Goal: Book appointment/travel/reservation

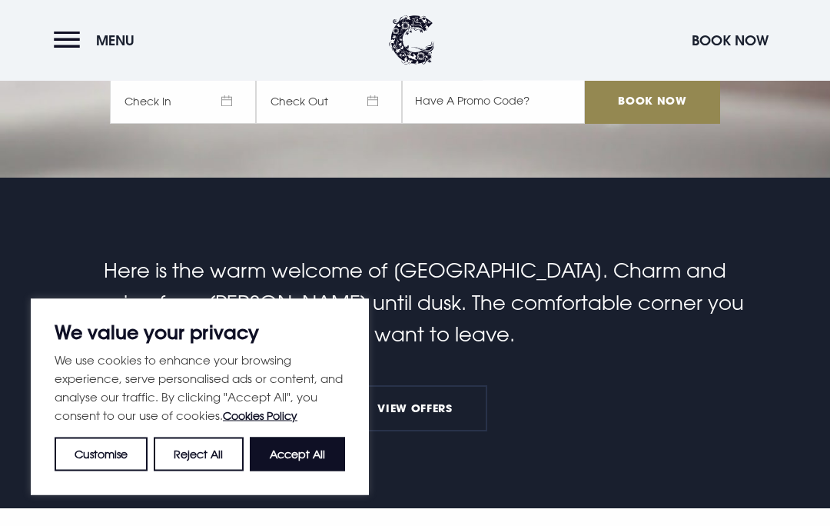
scroll to position [348, 0]
click at [188, 124] on span "Check In" at bounding box center [183, 101] width 146 height 46
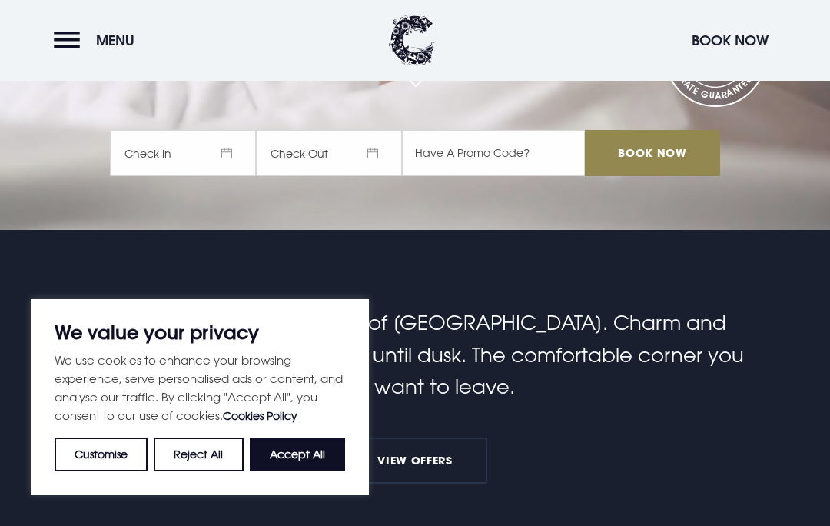
scroll to position [294, 0]
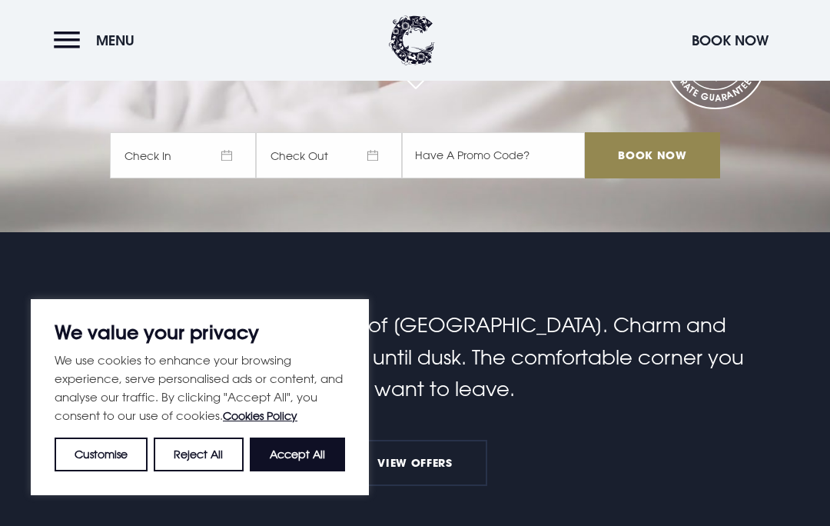
click at [209, 178] on span "Check In" at bounding box center [183, 155] width 146 height 46
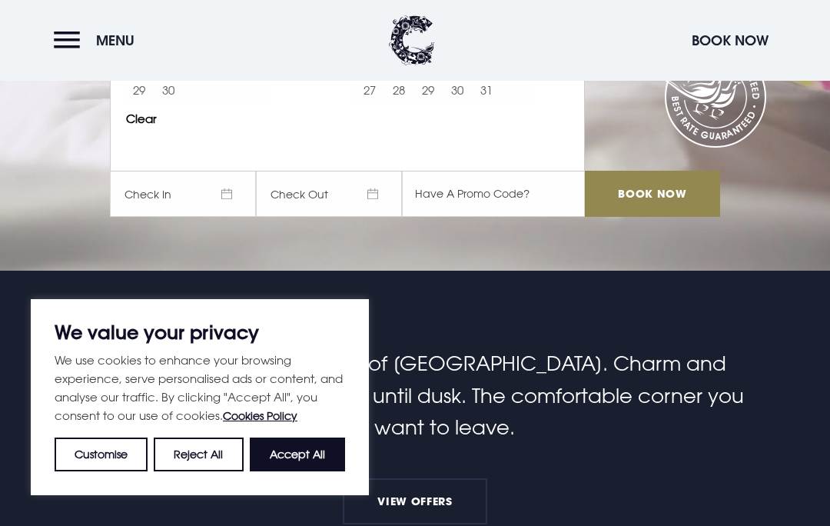
scroll to position [252, 0]
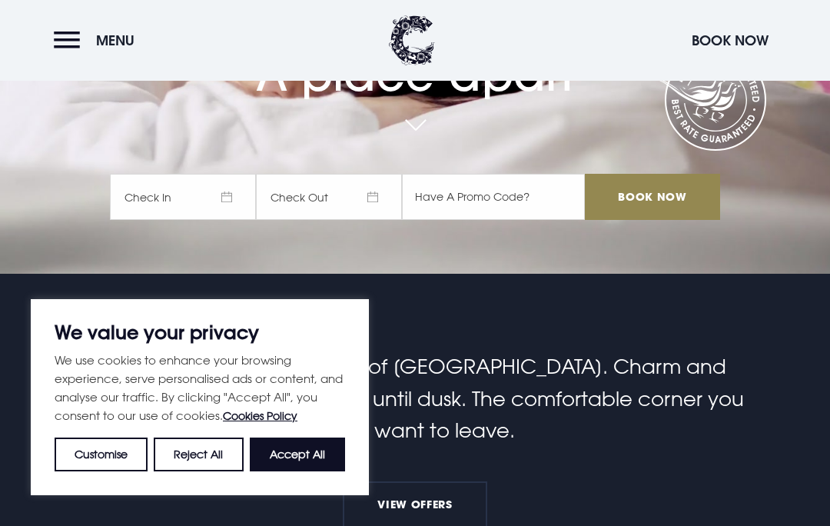
click at [312, 471] on button "Accept All" at bounding box center [297, 454] width 95 height 34
checkbox input "true"
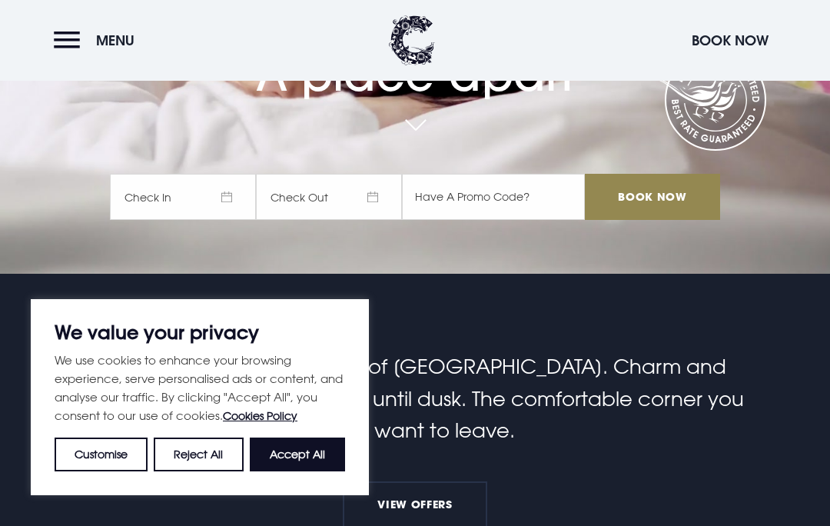
checkbox input "true"
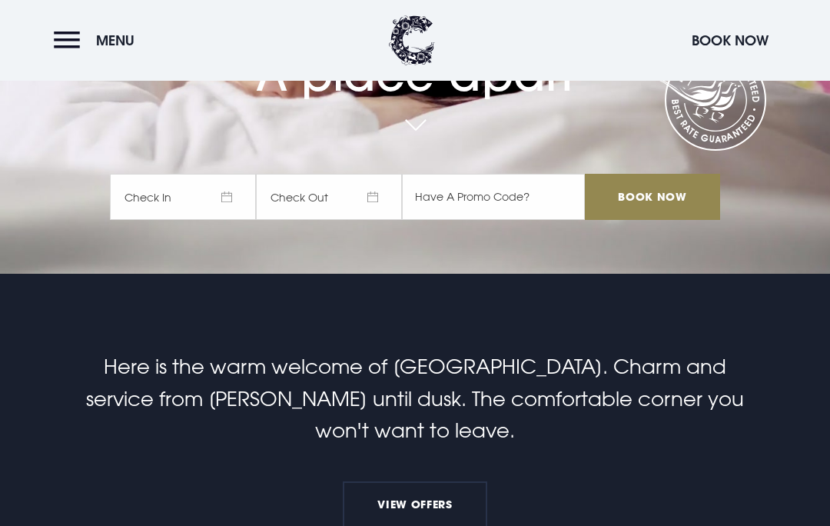
click at [162, 220] on span "Check In" at bounding box center [183, 197] width 146 height 46
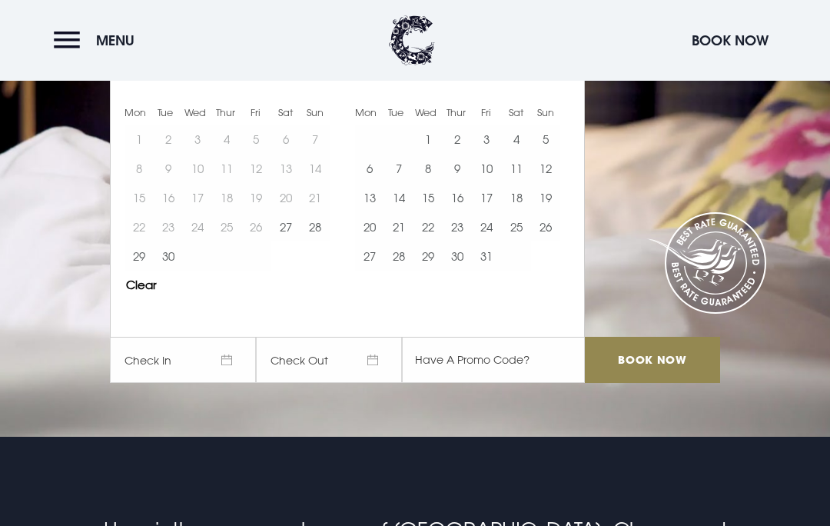
scroll to position [88, 0]
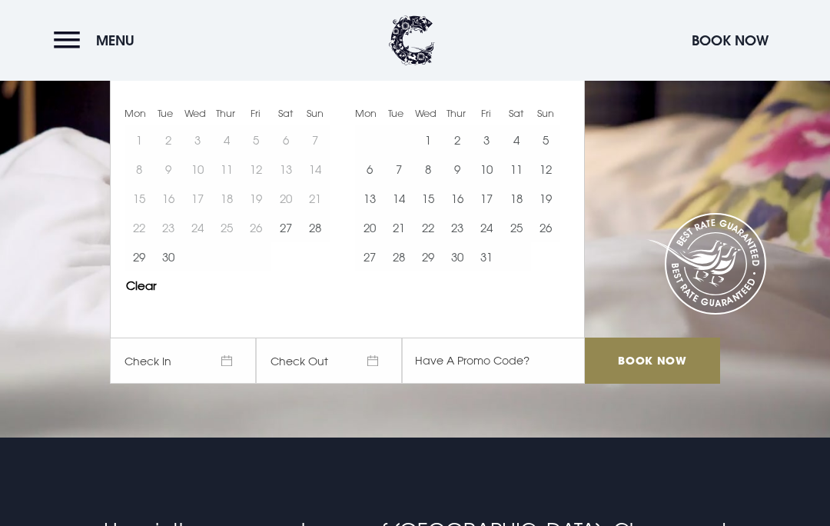
click at [164, 271] on button "30" at bounding box center [168, 256] width 29 height 29
click at [429, 154] on button "1" at bounding box center [427, 139] width 29 height 29
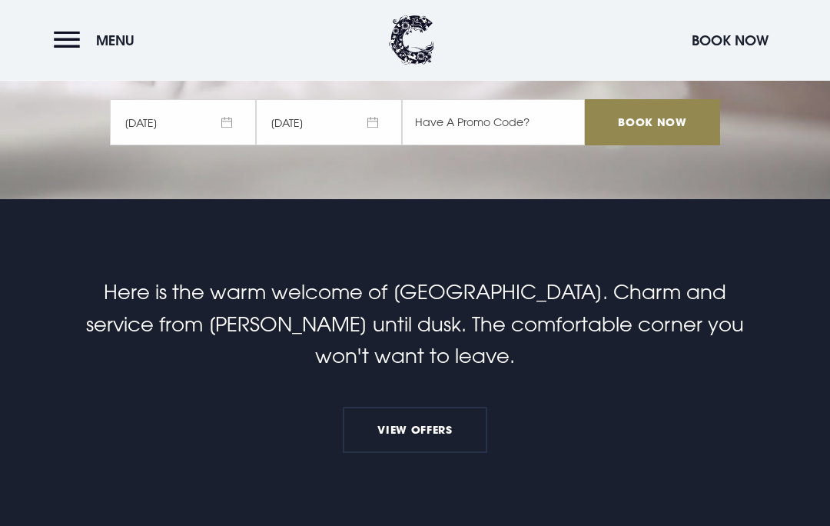
scroll to position [327, 0]
click at [641, 145] on input "Book Now" at bounding box center [652, 122] width 135 height 46
